Goal: Task Accomplishment & Management: Use online tool/utility

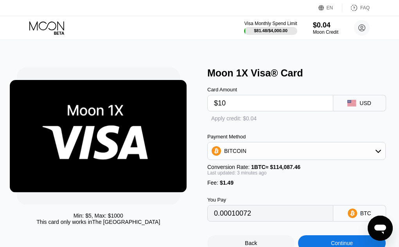
type input "0.00010077"
type input "0.00010107"
type input "0.00010089"
type input "0.00010099"
type input "0.00010082"
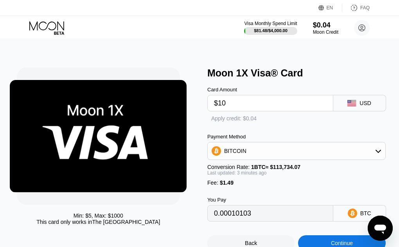
type input "0.00010109"
type input "0.00010112"
type input "0.00010110"
type input "0.00010098"
type input "0.00010095"
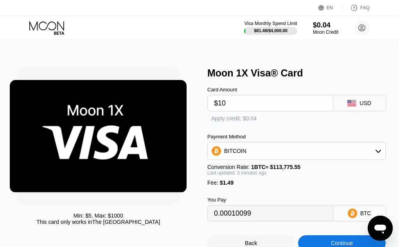
type input "0.00010101"
type input "0.00010108"
type input "0.00010099"
